Goal: Submit feedback/report problem: Submit feedback/report problem

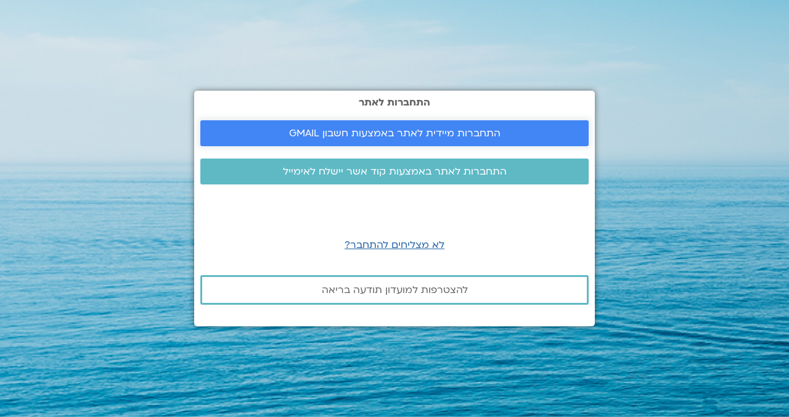
click at [525, 146] on link "התחברות מיידית לאתר באמצעות חשבון GMAIL" at bounding box center [394, 133] width 389 height 26
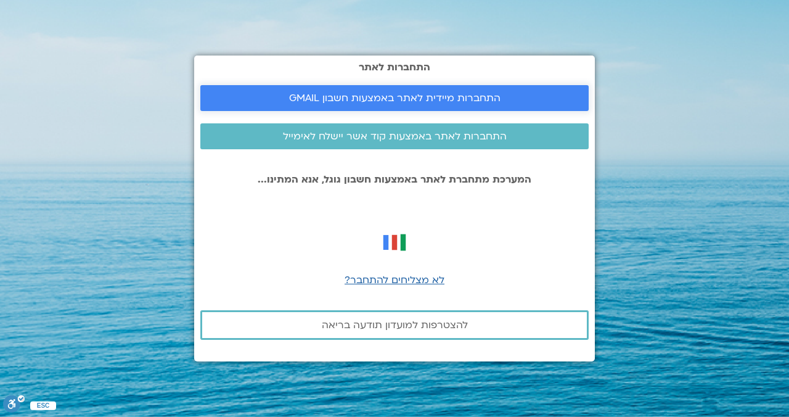
click at [524, 104] on span "התחברות מיידית לאתר באמצעות חשבון GMAIL" at bounding box center [394, 98] width 359 height 11
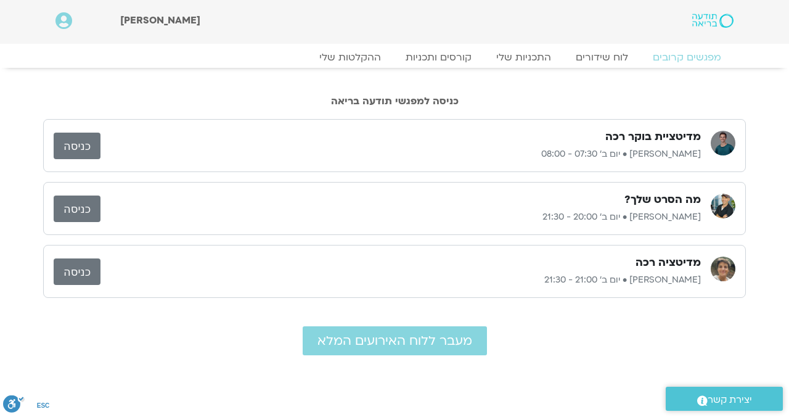
click at [657, 270] on div "מדיטציה רכה נעם גרייף • יום ב׳ 21:00 - 21:30" at bounding box center [401, 271] width 601 height 32
click at [81, 269] on link "כניסה" at bounding box center [77, 271] width 47 height 27
click at [86, 269] on link "כניסה" at bounding box center [77, 271] width 47 height 27
click at [755, 407] on span ".st0{fill:#FFFFFF;} יצירת קשר" at bounding box center [724, 400] width 93 height 17
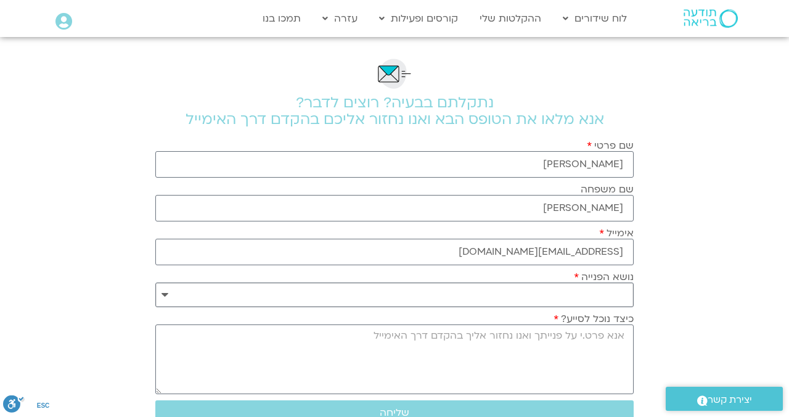
click at [624, 300] on select "**********" at bounding box center [394, 294] width 479 height 25
select select "**********"
click at [155, 282] on select "**********" at bounding box center [394, 294] width 479 height 25
click at [614, 291] on select "**********" at bounding box center [394, 294] width 479 height 25
click at [155, 282] on select "**********" at bounding box center [394, 294] width 479 height 25
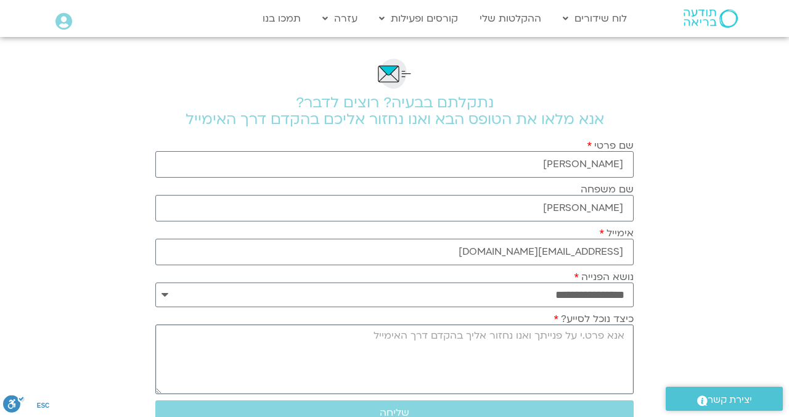
click at [585, 340] on textarea "כיצד נוכל לסייע?" at bounding box center [394, 359] width 479 height 70
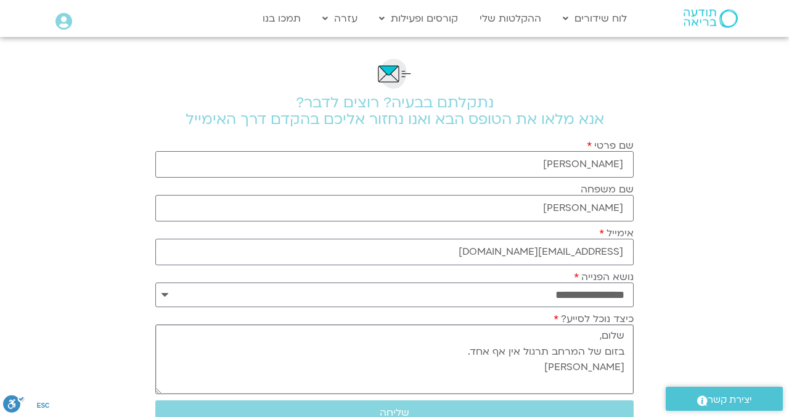
type textarea "שלום, בזום של המרחב תרגול אין אף אחד. עידן"
click at [289, 403] on button "שליחה" at bounding box center [394, 412] width 479 height 25
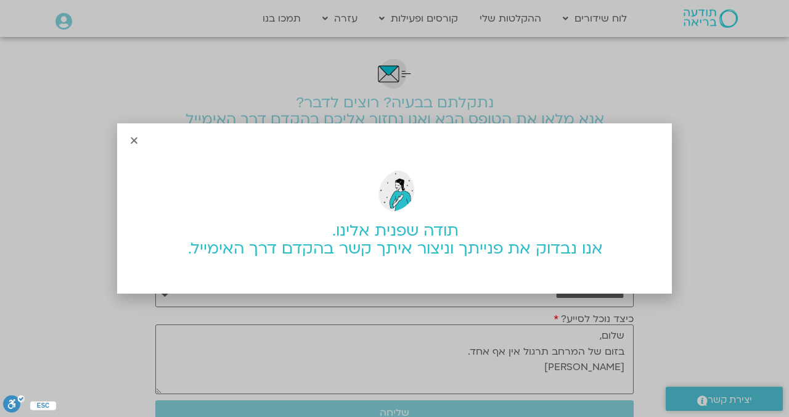
click at [133, 128] on div "תודה שפנית אלינו. אנו נבדוק את פנייתך וניצור איתך קשר בהקדם דרך האימייל." at bounding box center [395, 207] width 553 height 173
click at [134, 128] on div "תודה שפנית אלינו. אנו נבדוק את פנייתך וניצור איתך קשר בהקדם דרך האימייל." at bounding box center [395, 207] width 553 height 173
click at [134, 143] on icon "Close" at bounding box center [134, 140] width 9 height 9
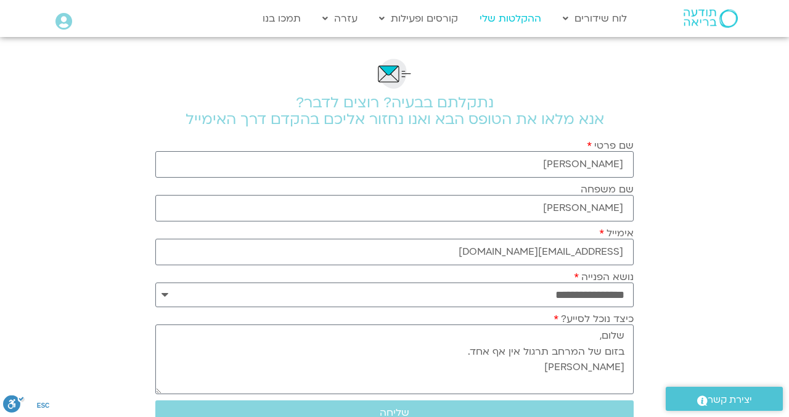
click at [518, 12] on link "ההקלטות שלי" at bounding box center [511, 18] width 74 height 23
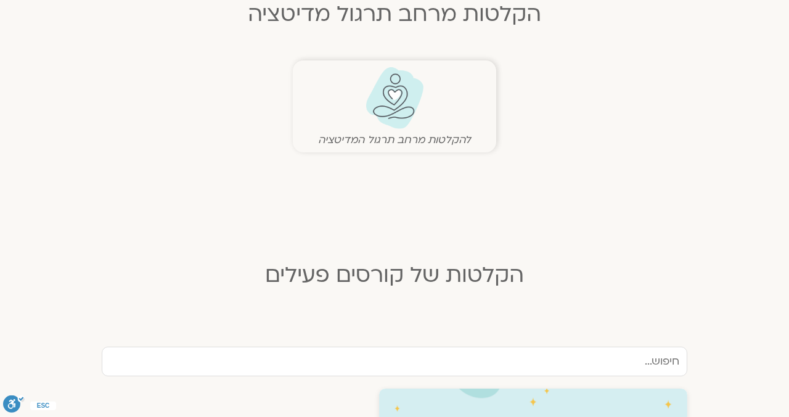
scroll to position [303, 0]
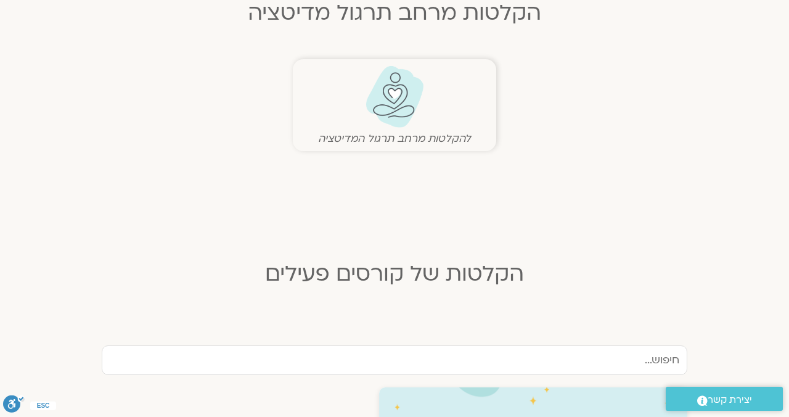
click at [350, 128] on figure "להקלטות מרחב תרגול המדיטציה" at bounding box center [394, 105] width 191 height 80
click at [434, 110] on figure "להקלטות מרחב תרגול המדיטציה" at bounding box center [394, 105] width 191 height 80
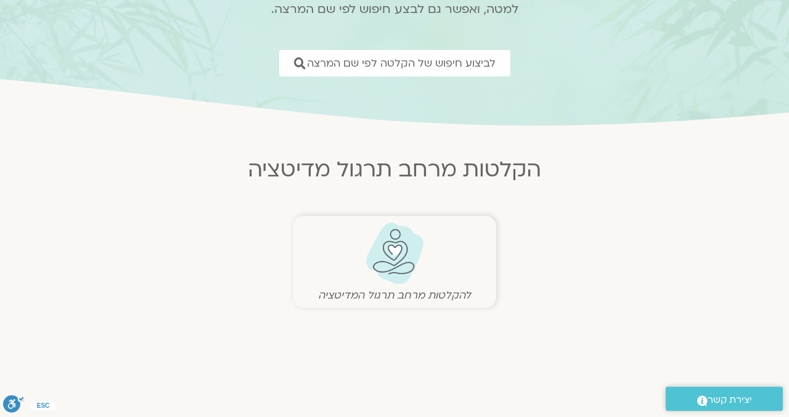
scroll to position [207, 0]
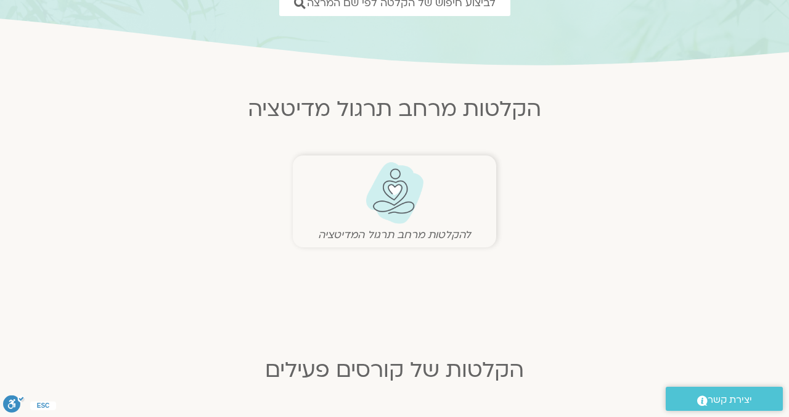
click at [332, 187] on figure "להקלטות מרחב תרגול המדיטציה" at bounding box center [394, 202] width 191 height 80
click at [350, 203] on figure "להקלטות מרחב תרגול המדיטציה" at bounding box center [394, 202] width 191 height 80
click at [358, 211] on figure "להקלטות מרחב תרגול המדיטציה" at bounding box center [394, 202] width 191 height 80
click at [345, 220] on figure "להקלטות מרחב תרגול המדיטציה" at bounding box center [394, 202] width 191 height 80
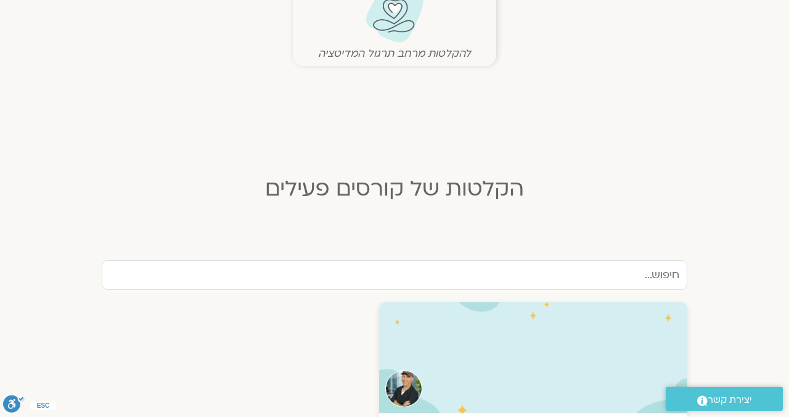
scroll to position [389, 0]
click at [459, 42] on figure "להקלטות מרחב תרגול המדיטציה" at bounding box center [394, 20] width 191 height 80
click at [620, 350] on div at bounding box center [533, 357] width 308 height 111
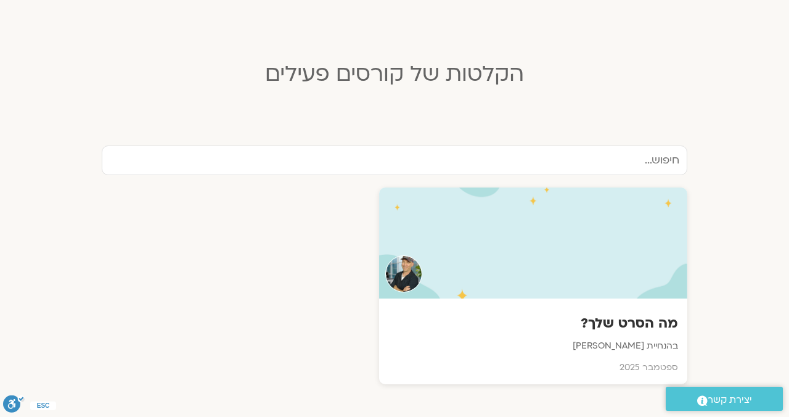
scroll to position [508, 0]
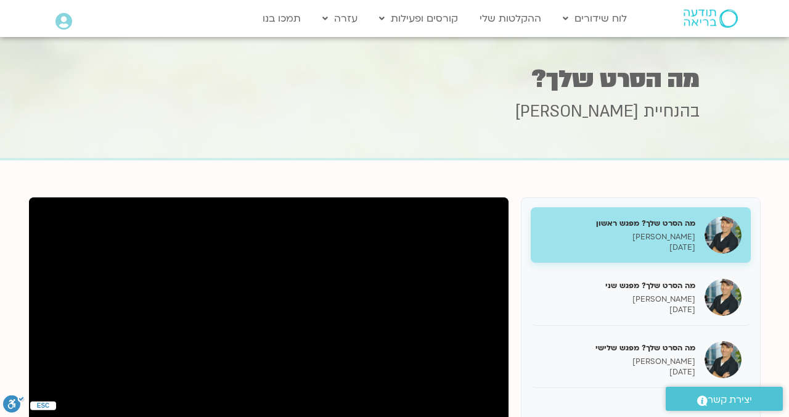
click at [711, 27] on img at bounding box center [711, 18] width 54 height 19
